Goal: Task Accomplishment & Management: Manage account settings

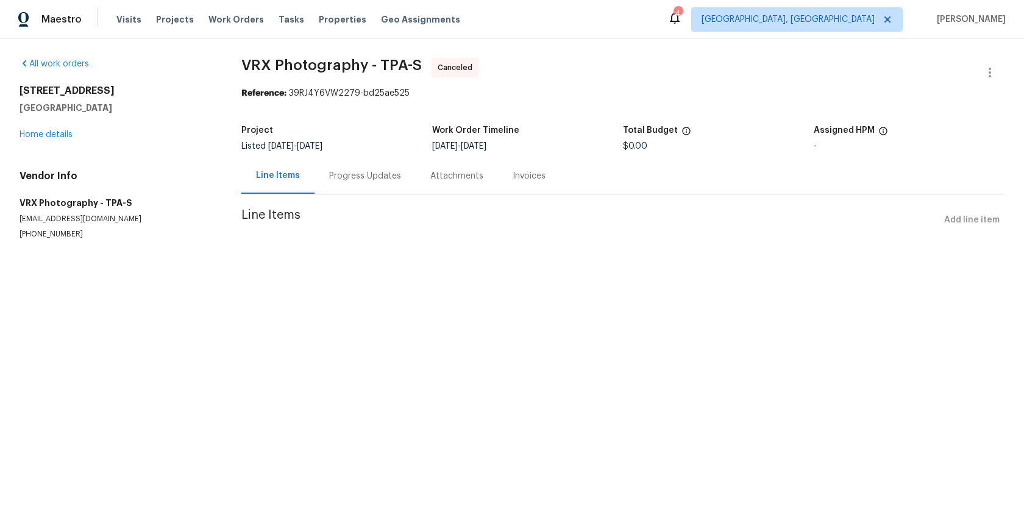
click at [461, 174] on div "Attachments" at bounding box center [457, 176] width 53 height 12
click at [520, 178] on div "Invoices" at bounding box center [530, 176] width 33 height 12
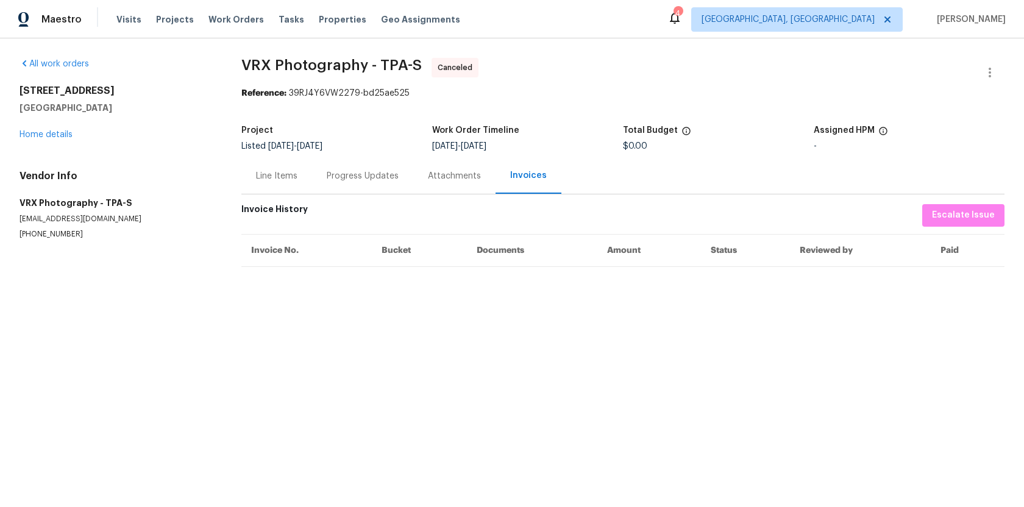
click at [363, 178] on div "Progress Updates" at bounding box center [363, 176] width 72 height 12
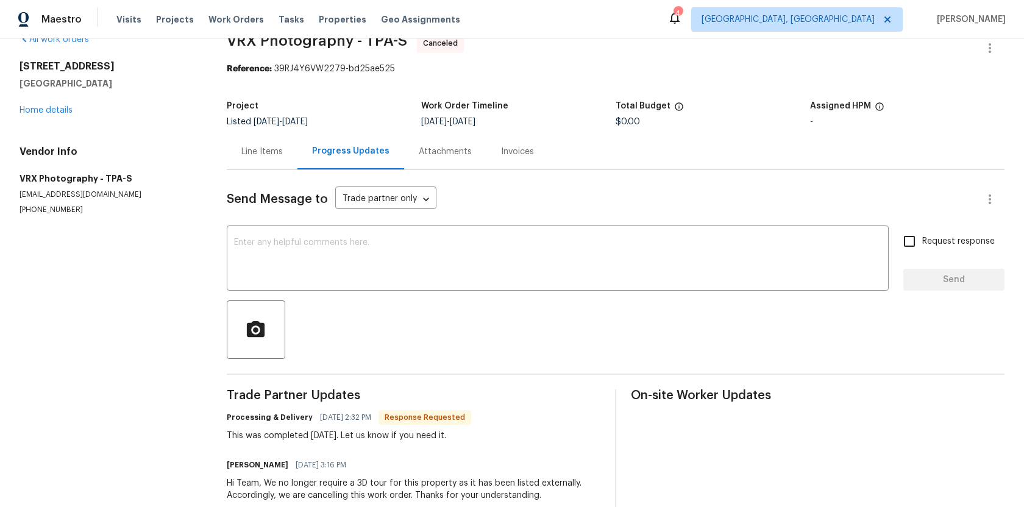
scroll to position [53, 0]
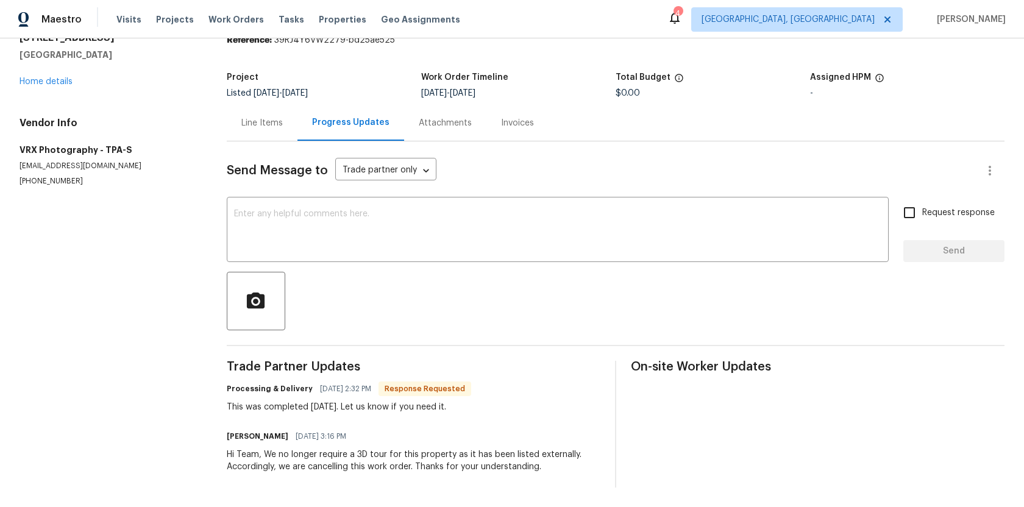
click at [447, 437] on div "Swastik Mohanty 05/12/2025 3:16 PM" at bounding box center [414, 436] width 374 height 17
click at [426, 166] on body "Maestro Visits Projects Work Orders Tasks Properties Geo Assignments 4 Albuquer…" at bounding box center [512, 253] width 1024 height 507
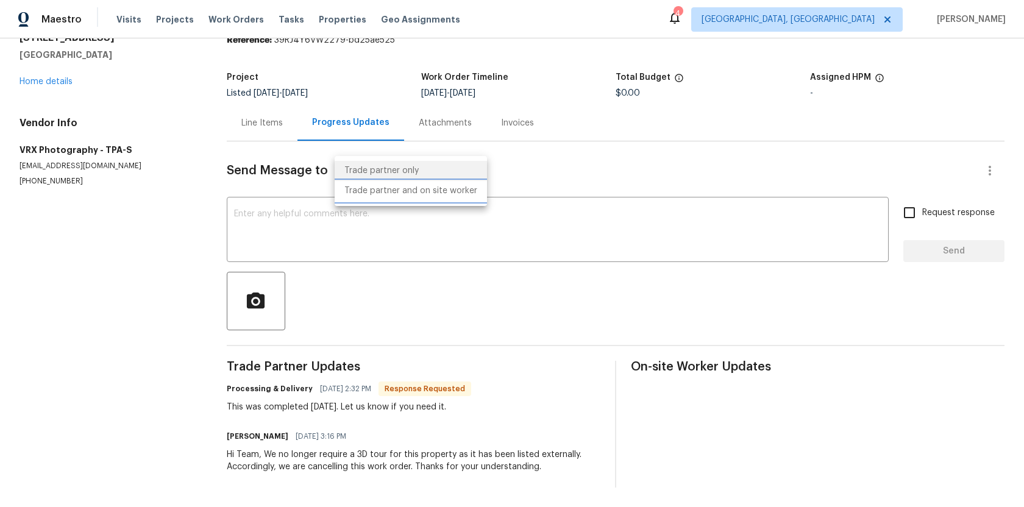
click at [426, 188] on li "Trade partner and on site worker" at bounding box center [411, 191] width 152 height 20
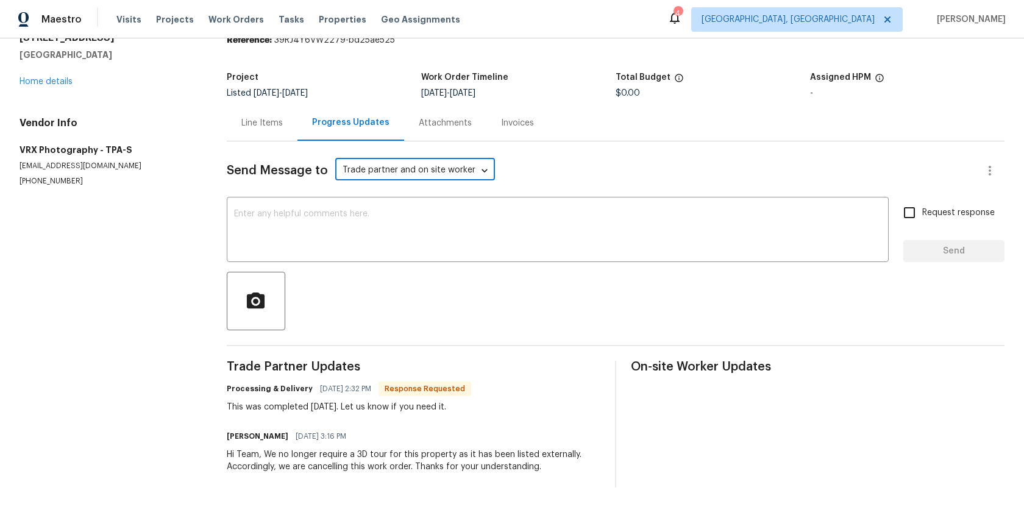
click at [565, 170] on div "Send Message to Trade partner and on site worker Trade Partner and On-Site Work…" at bounding box center [601, 170] width 749 height 29
click at [463, 170] on body "Maestro Visits Projects Work Orders Tasks Properties Geo Assignments 4 Albuquer…" at bounding box center [512, 253] width 1024 height 507
click at [388, 149] on li "Trade partner only" at bounding box center [411, 151] width 152 height 20
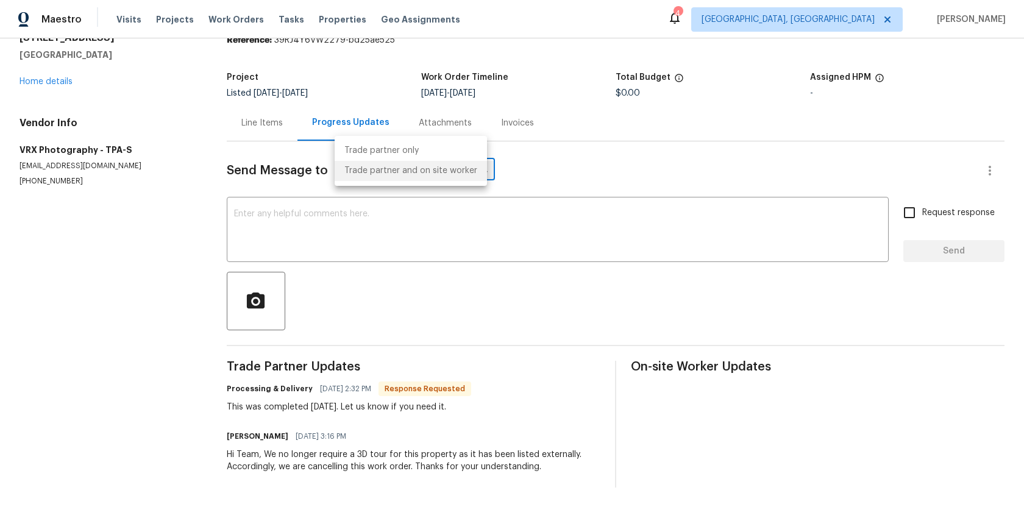
type input "Trade partner only"
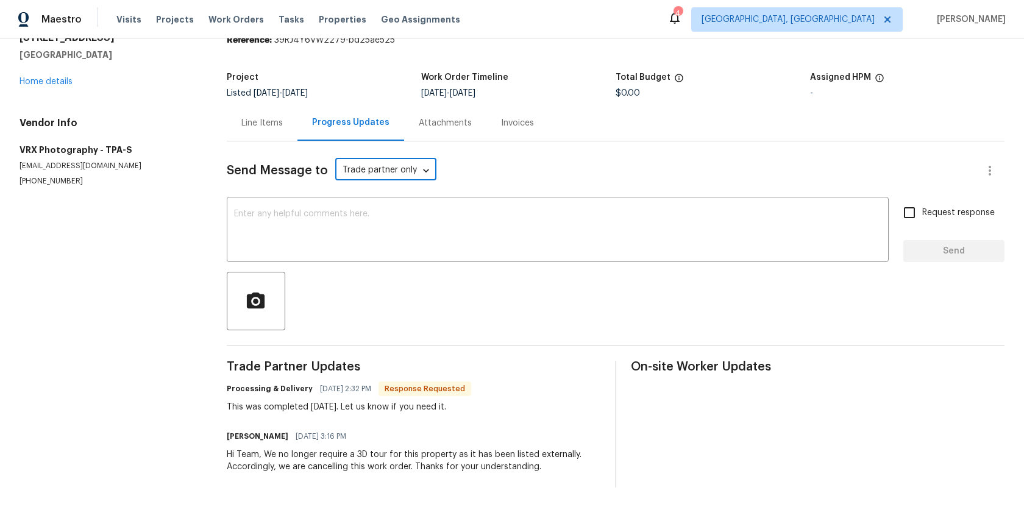
click at [510, 163] on div "Send Message to Trade partner only Trade partner only ​" at bounding box center [601, 170] width 749 height 29
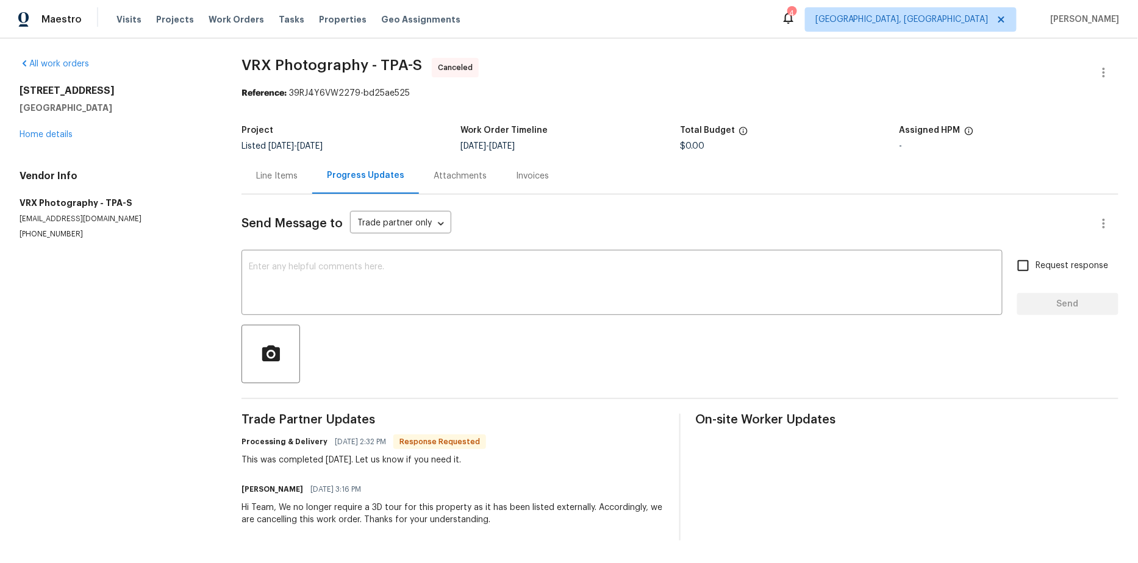
scroll to position [0, 0]
click at [292, 177] on div "Line Items" at bounding box center [276, 176] width 41 height 12
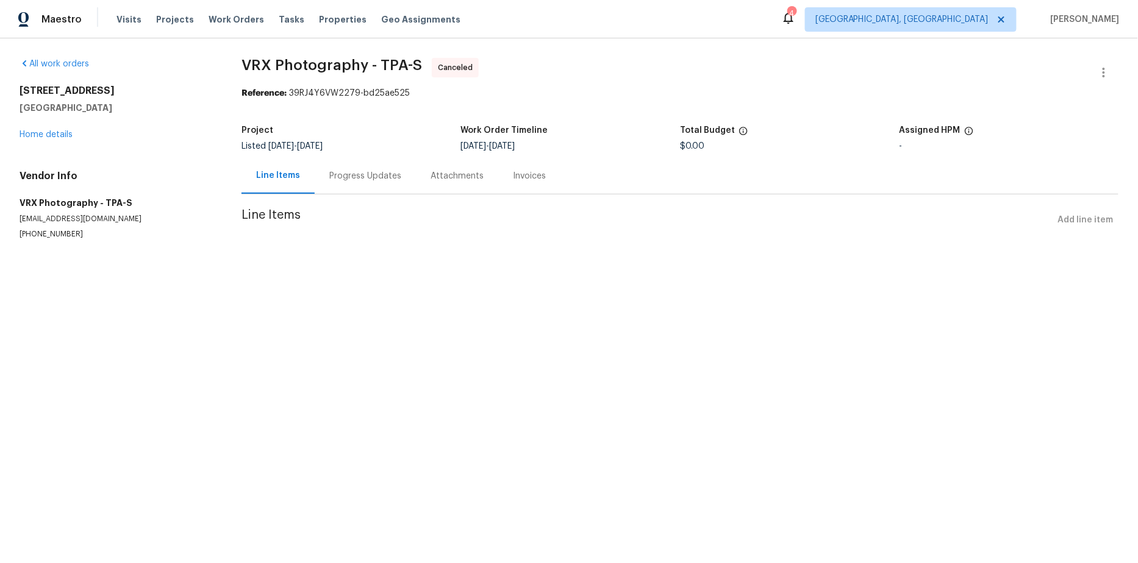
click at [435, 173] on div "Attachments" at bounding box center [457, 176] width 53 height 12
click at [533, 171] on div "Invoices" at bounding box center [530, 176] width 33 height 12
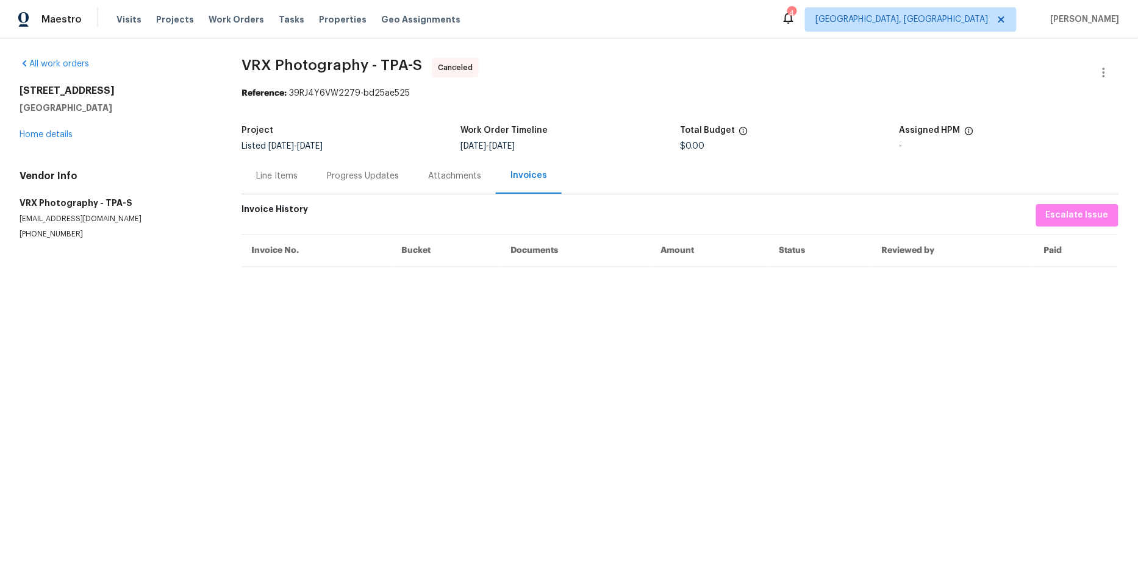
click at [259, 172] on div "Line Items" at bounding box center [276, 176] width 41 height 12
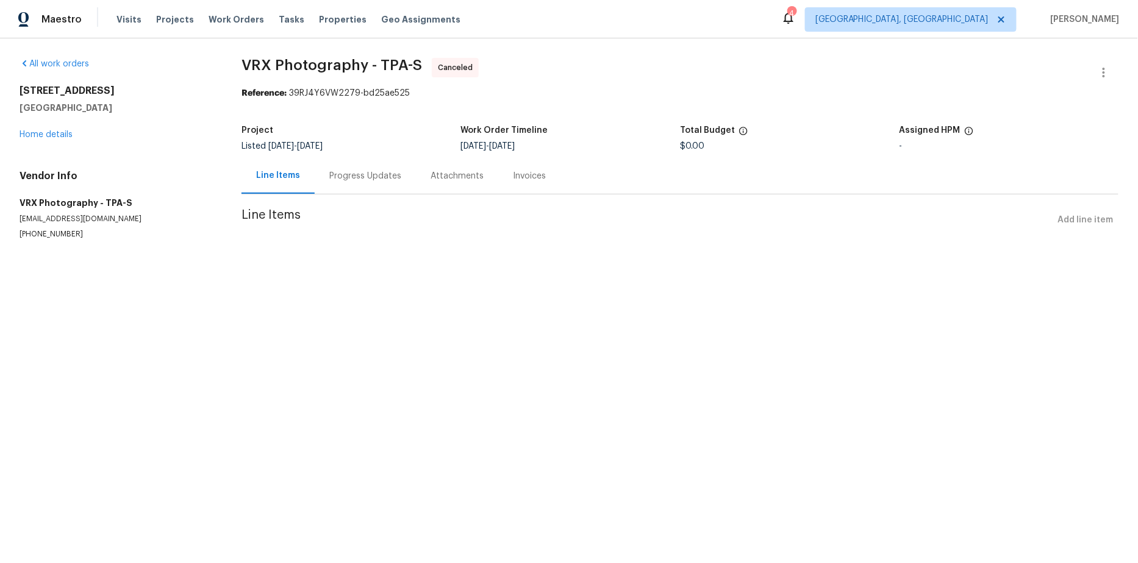
click at [366, 175] on div "Progress Updates" at bounding box center [365, 176] width 72 height 12
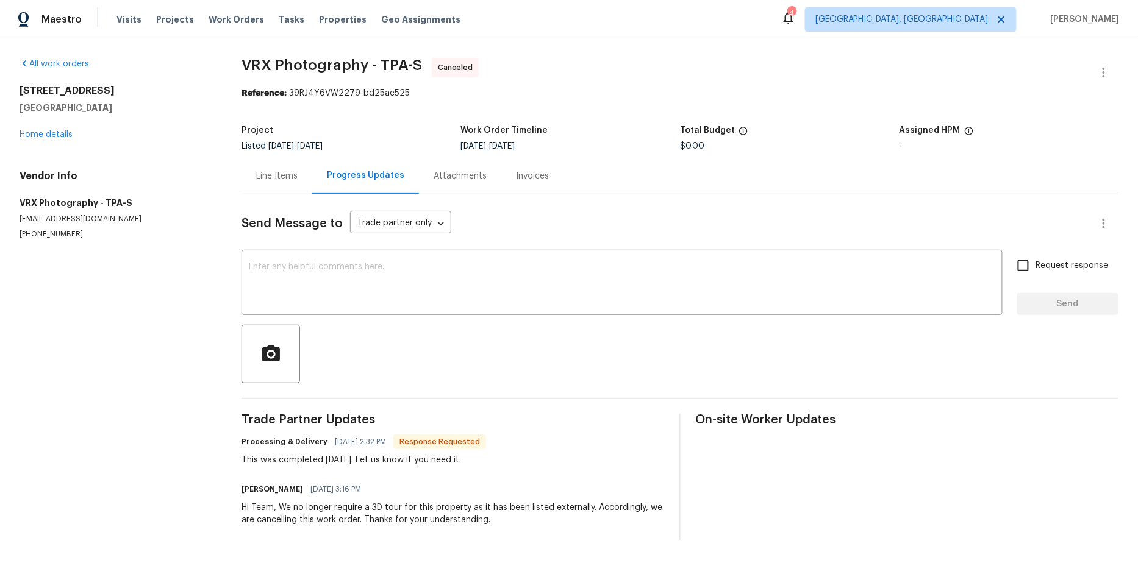
drag, startPoint x: 14, startPoint y: 90, endPoint x: 118, endPoint y: 89, distance: 104.3
click at [118, 89] on div "All work orders 2936 Banyan Hill Ln Land O Lakes, FL 34639 Home details Vendor …" at bounding box center [569, 299] width 1138 height 522
copy h2 "[STREET_ADDRESS]"
click at [145, 459] on section "All work orders 2936 Banyan Hill Ln Land O Lakes, FL 34639 Home details Vendor …" at bounding box center [116, 299] width 193 height 483
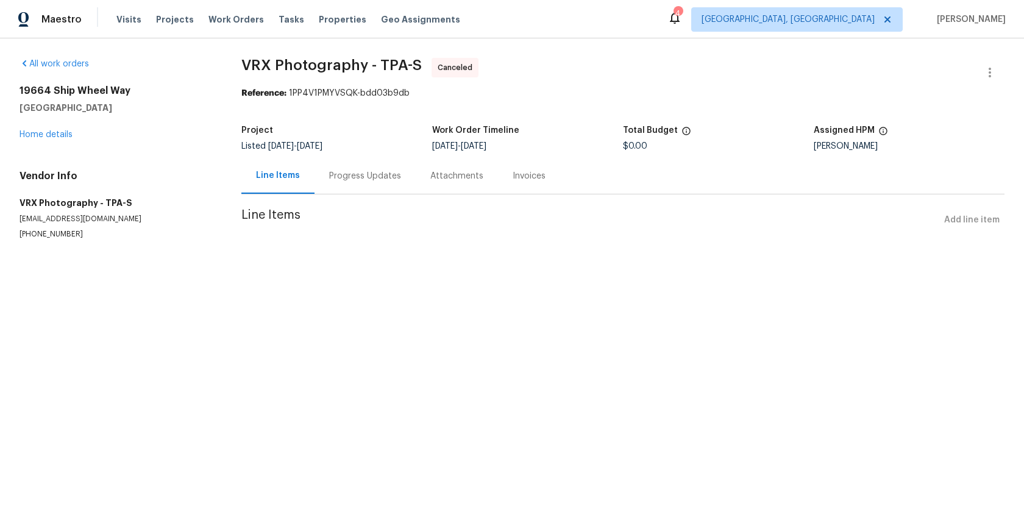
click at [341, 176] on div "Progress Updates" at bounding box center [365, 176] width 72 height 12
click at [334, 180] on div "Progress Updates 1" at bounding box center [374, 176] width 90 height 12
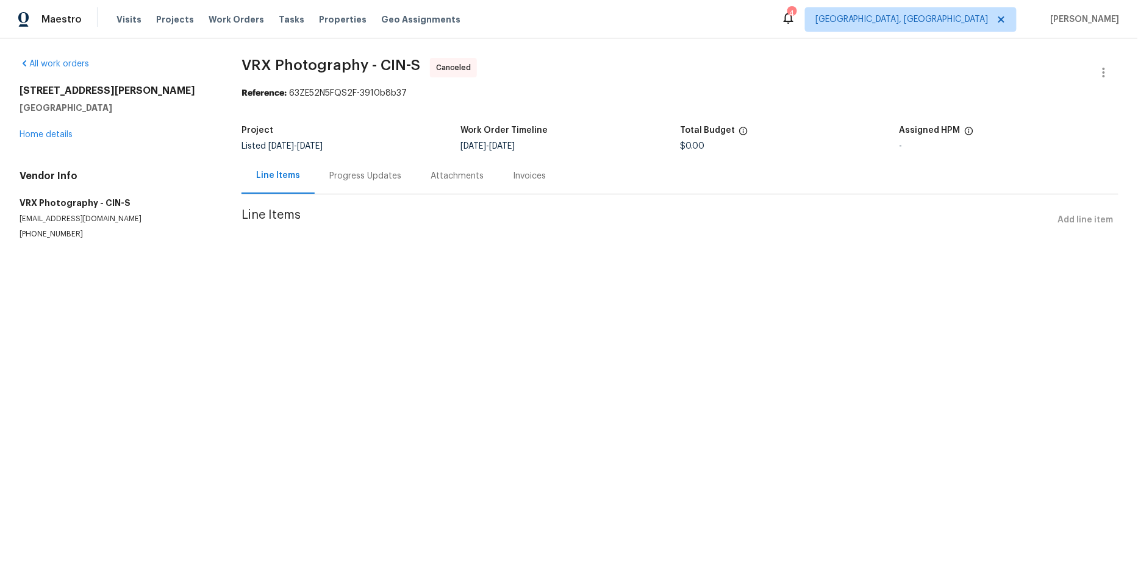
click at [335, 172] on div "Progress Updates" at bounding box center [365, 176] width 72 height 12
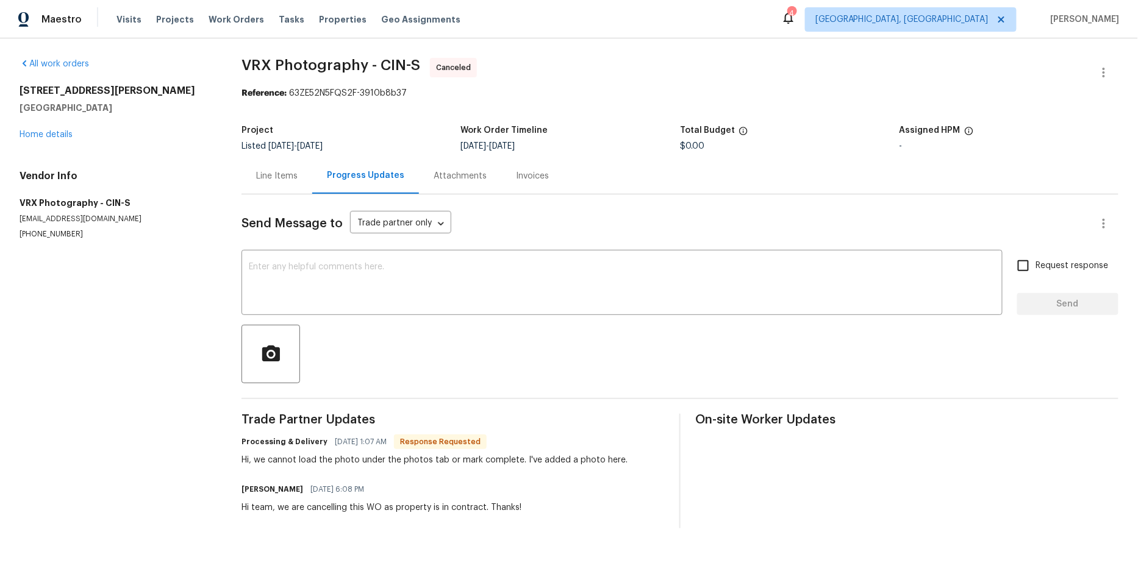
click at [160, 291] on section "All work orders 5525 Chandler St Cincinnati, OH 45227 Home details Vendor Info …" at bounding box center [116, 293] width 193 height 471
click at [459, 461] on div "Hi, we cannot load the photo under the photos tab or mark complete. I've added …" at bounding box center [434, 460] width 386 height 12
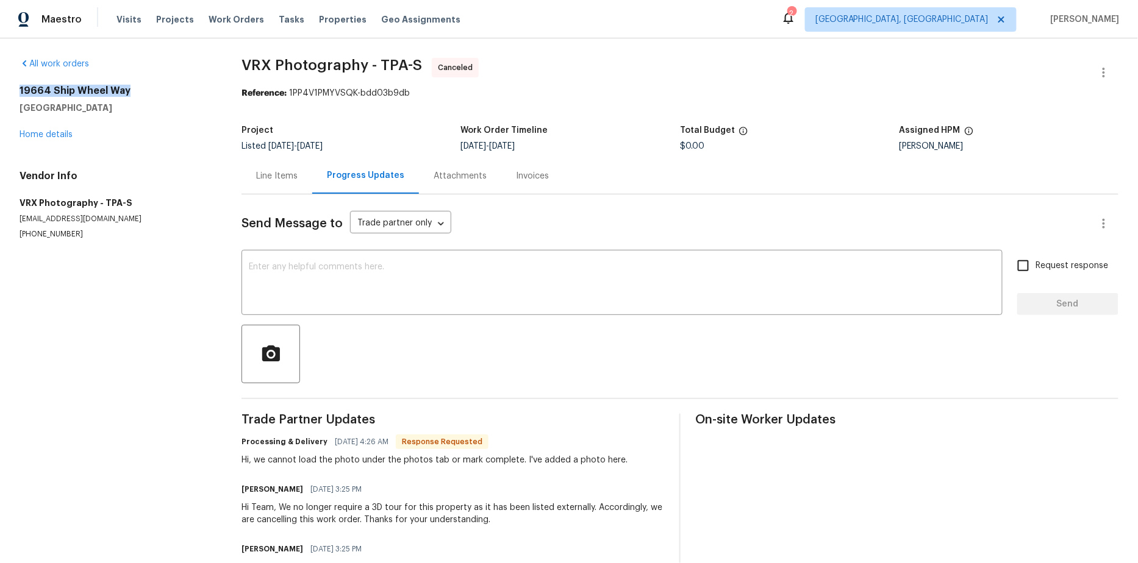
drag, startPoint x: 15, startPoint y: 91, endPoint x: 156, endPoint y: 90, distance: 141.5
click at [156, 90] on div "All work orders 19664 Ship Wheel Way [GEOGRAPHIC_DATA] Home details Vendor Info…" at bounding box center [569, 329] width 1138 height 582
copy h2 "19664 Ship Wheel Way"
